Goal: Task Accomplishment & Management: Manage account settings

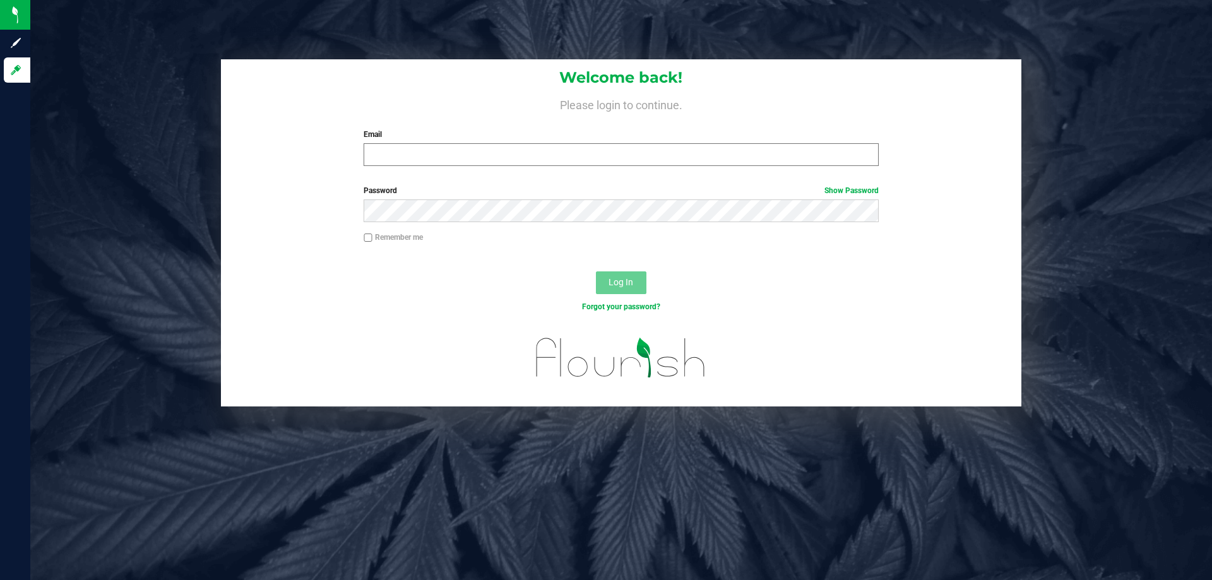
click at [639, 153] on input "Email" at bounding box center [621, 154] width 514 height 23
type input "[EMAIL_ADDRESS][DOMAIN_NAME]"
click at [596, 271] on button "Log In" at bounding box center [621, 282] width 50 height 23
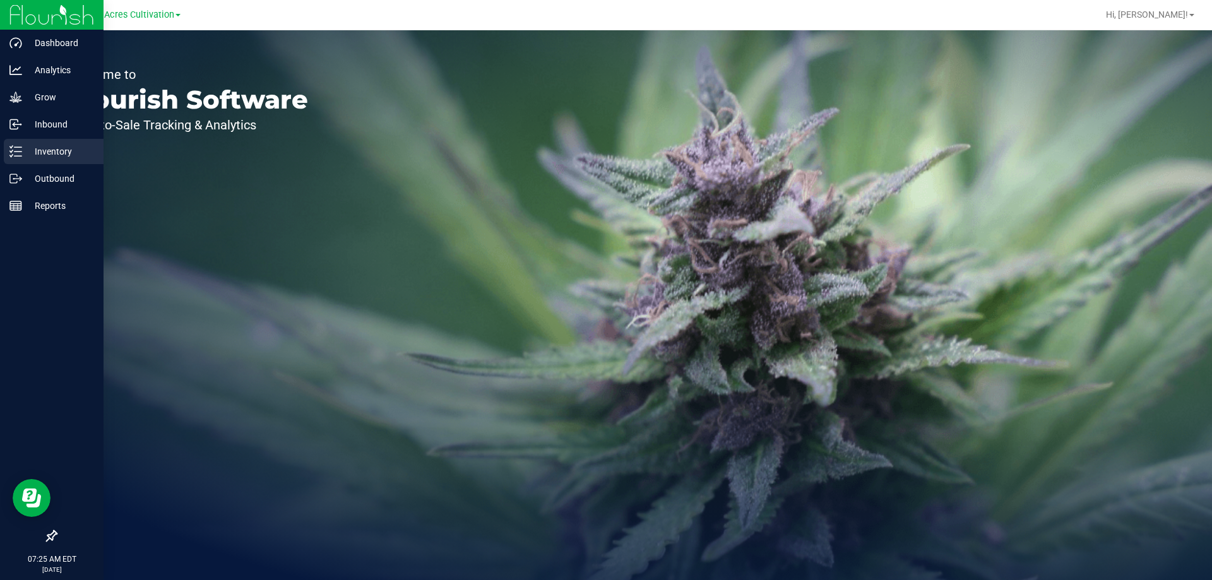
click at [41, 153] on p "Inventory" at bounding box center [60, 151] width 76 height 15
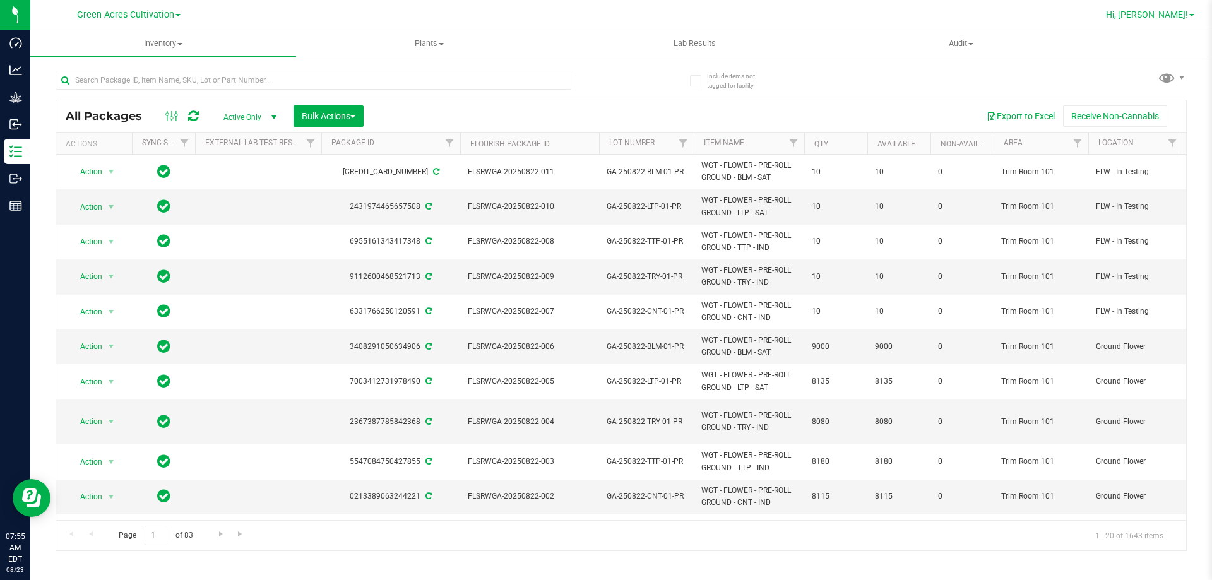
click at [1175, 12] on span "Hi, [PERSON_NAME]!" at bounding box center [1147, 14] width 82 height 10
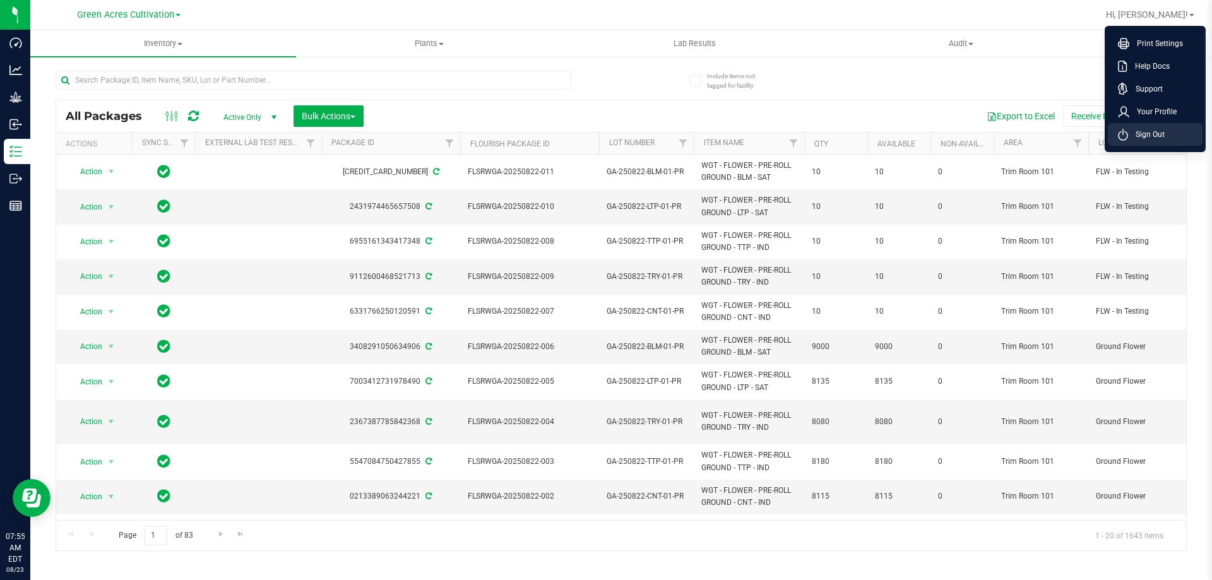
click at [1150, 136] on span "Sign Out" at bounding box center [1146, 134] width 37 height 13
